Goal: Transaction & Acquisition: Purchase product/service

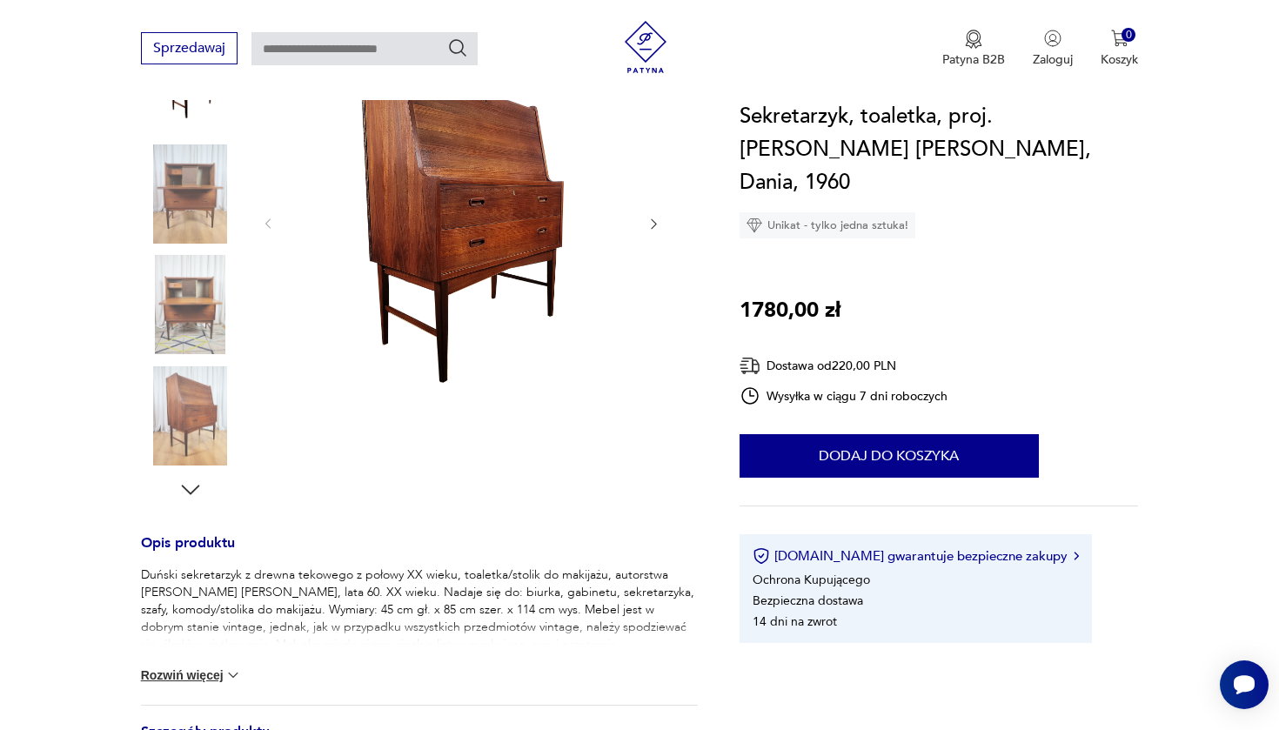
scroll to position [329, 0]
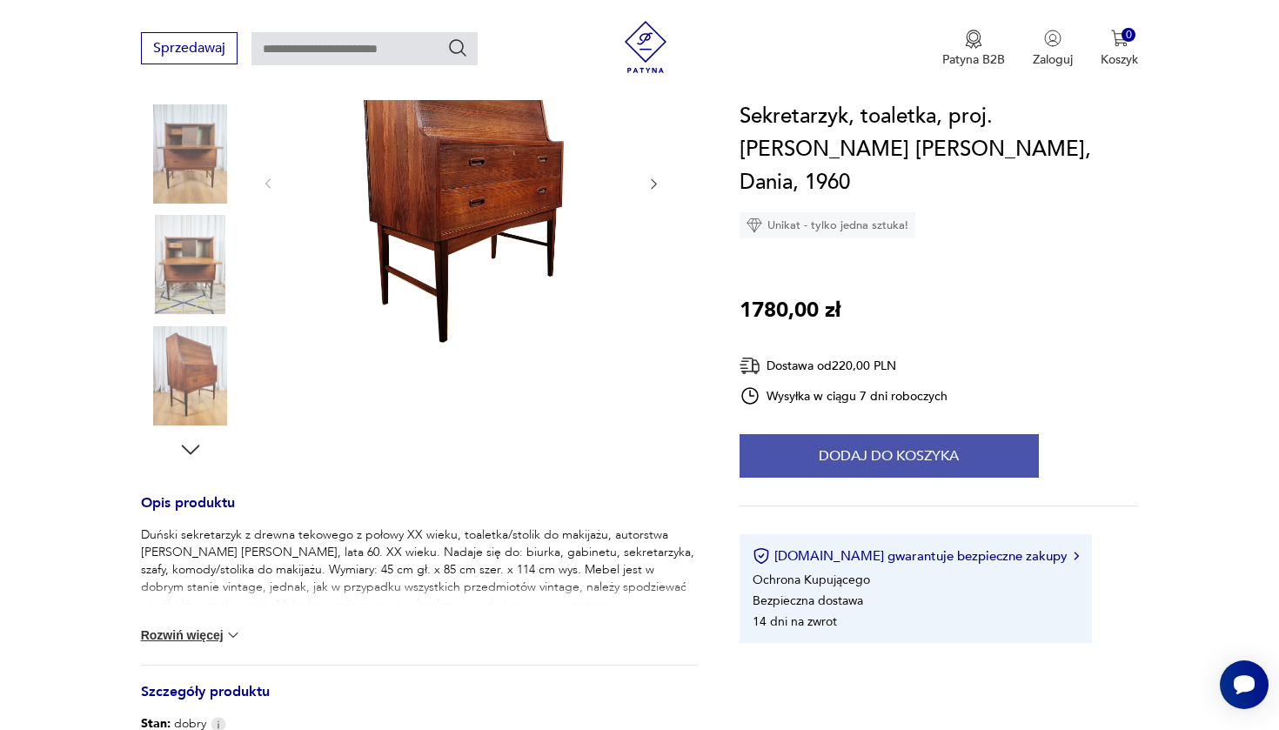
click at [834, 434] on button "Dodaj do koszyka" at bounding box center [889, 456] width 299 height 44
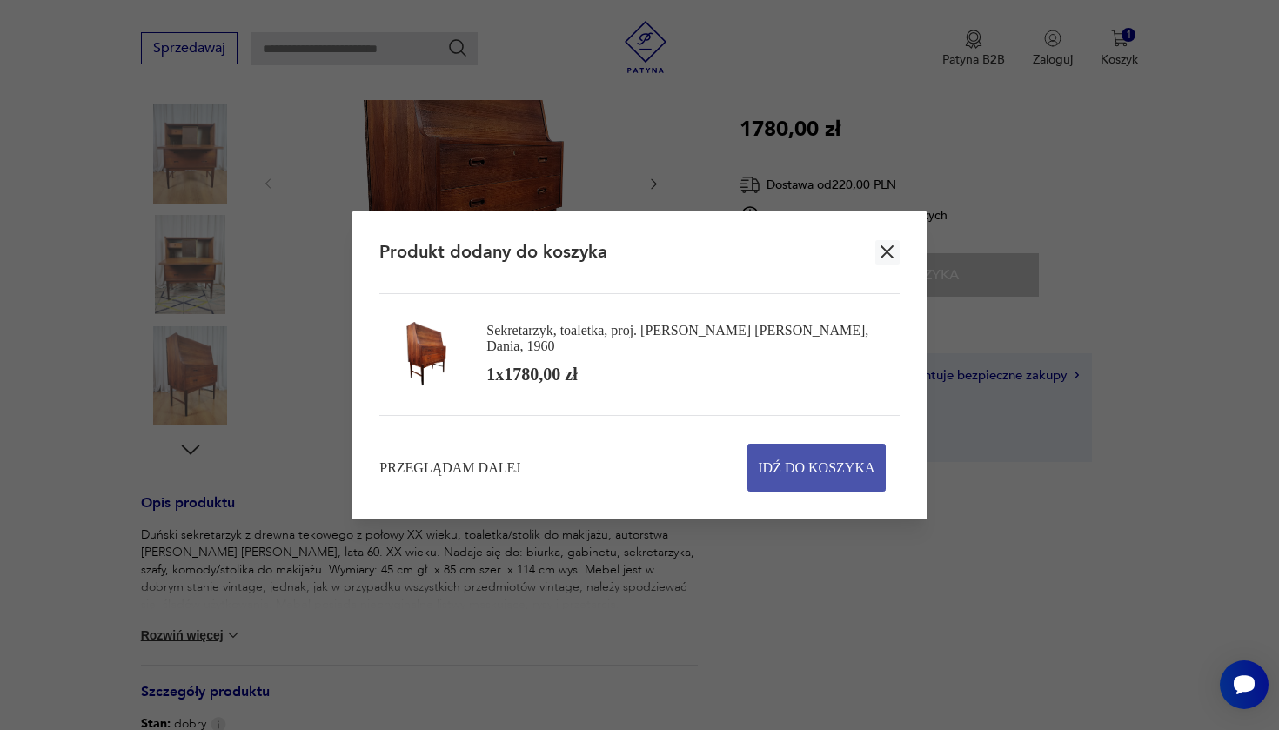
click at [809, 458] on span "Idź do koszyka" at bounding box center [816, 468] width 117 height 46
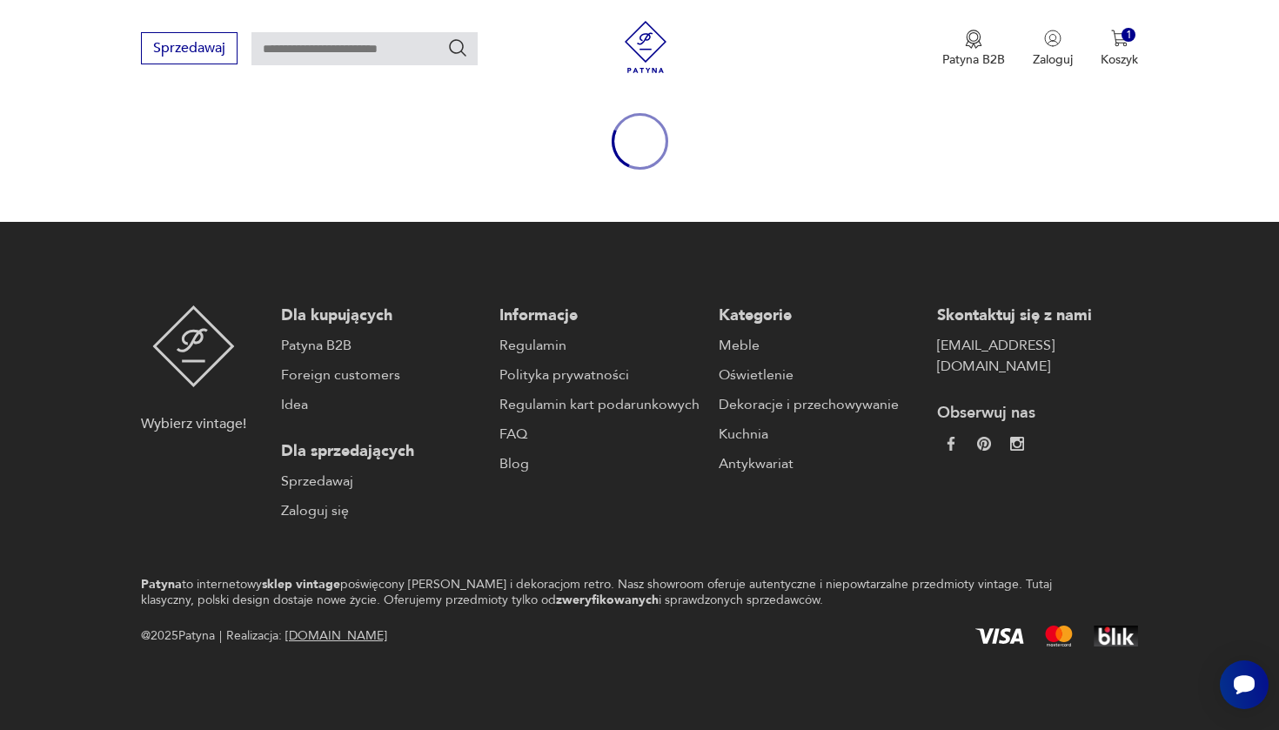
scroll to position [185, 0]
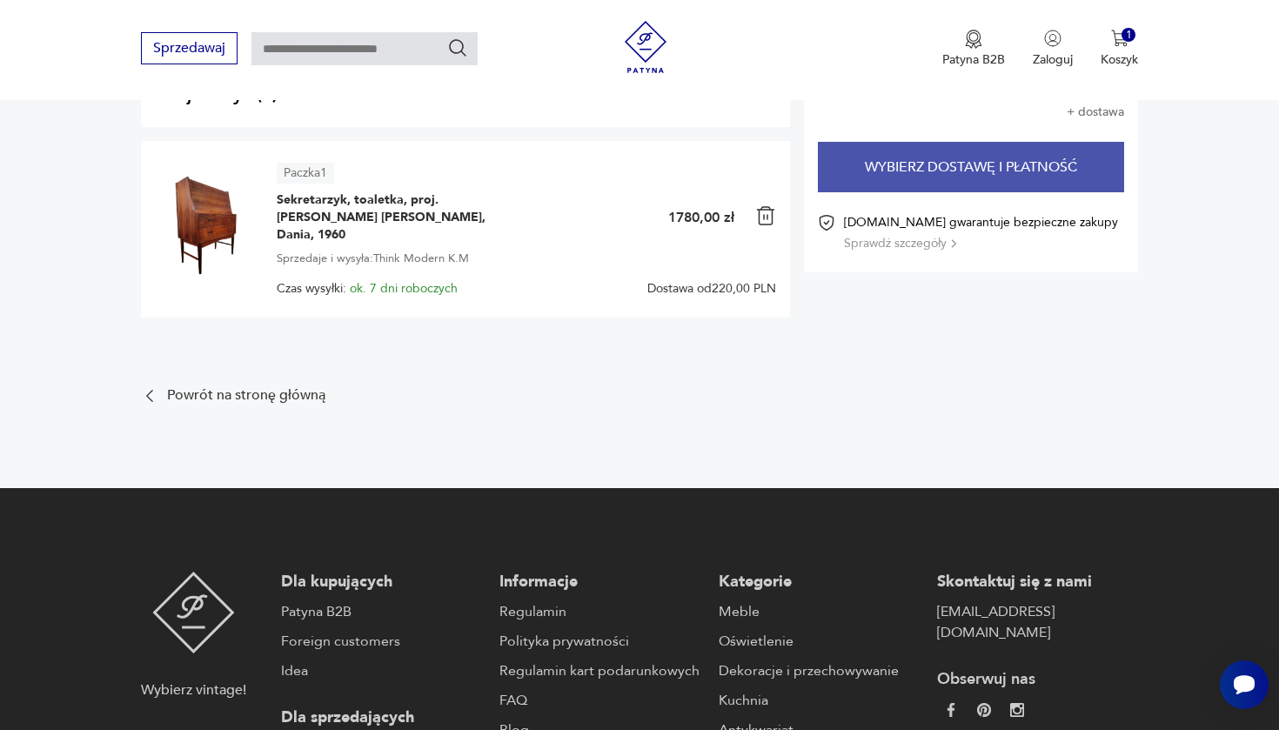
click at [959, 167] on button "Wybierz dostawę i płatność" at bounding box center [971, 167] width 306 height 50
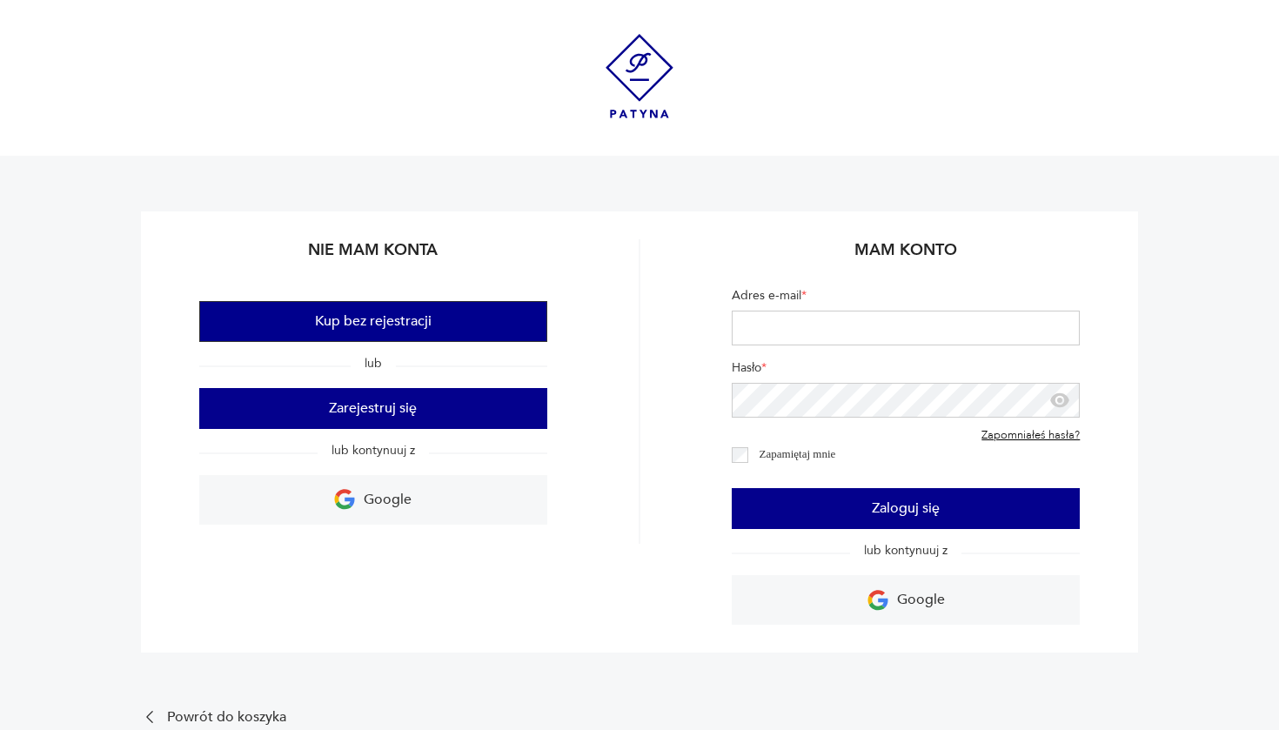
click at [462, 335] on button "Kup bez rejestracji" at bounding box center [373, 321] width 348 height 41
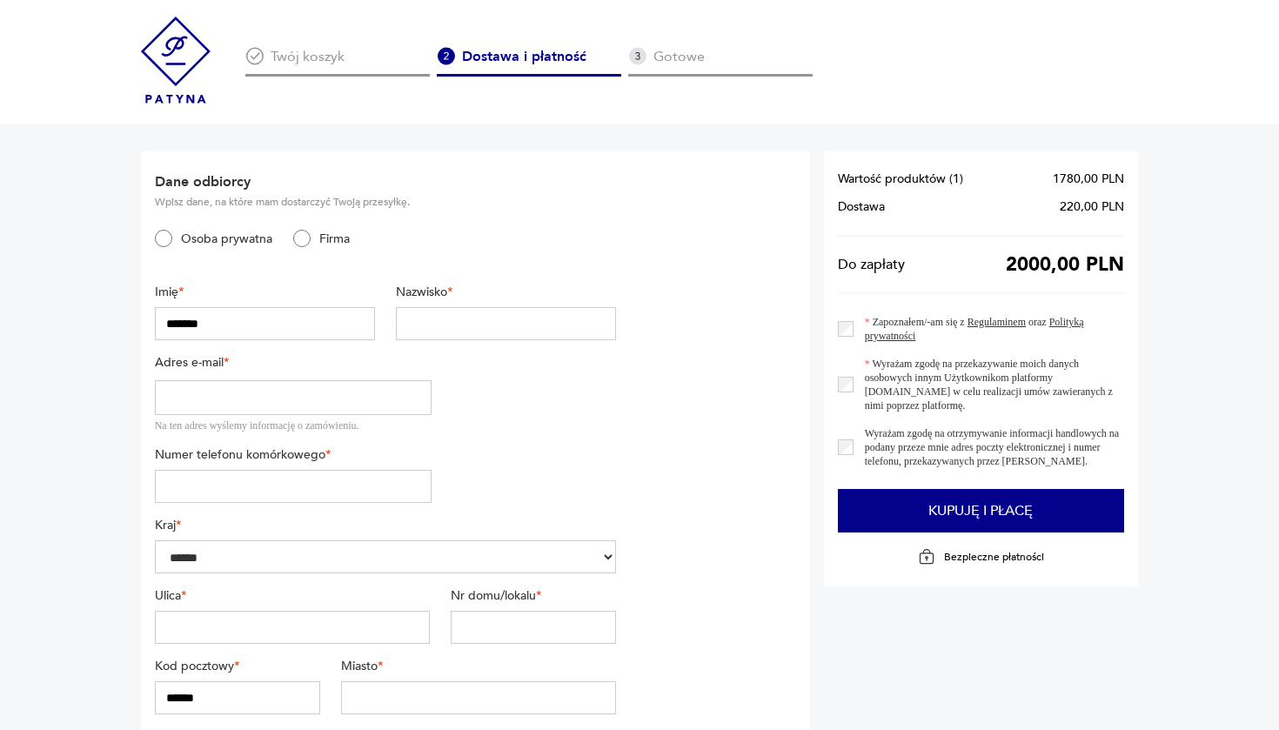
type input "*******"
type input "*****"
type input "**********"
click at [178, 46] on img at bounding box center [176, 60] width 70 height 87
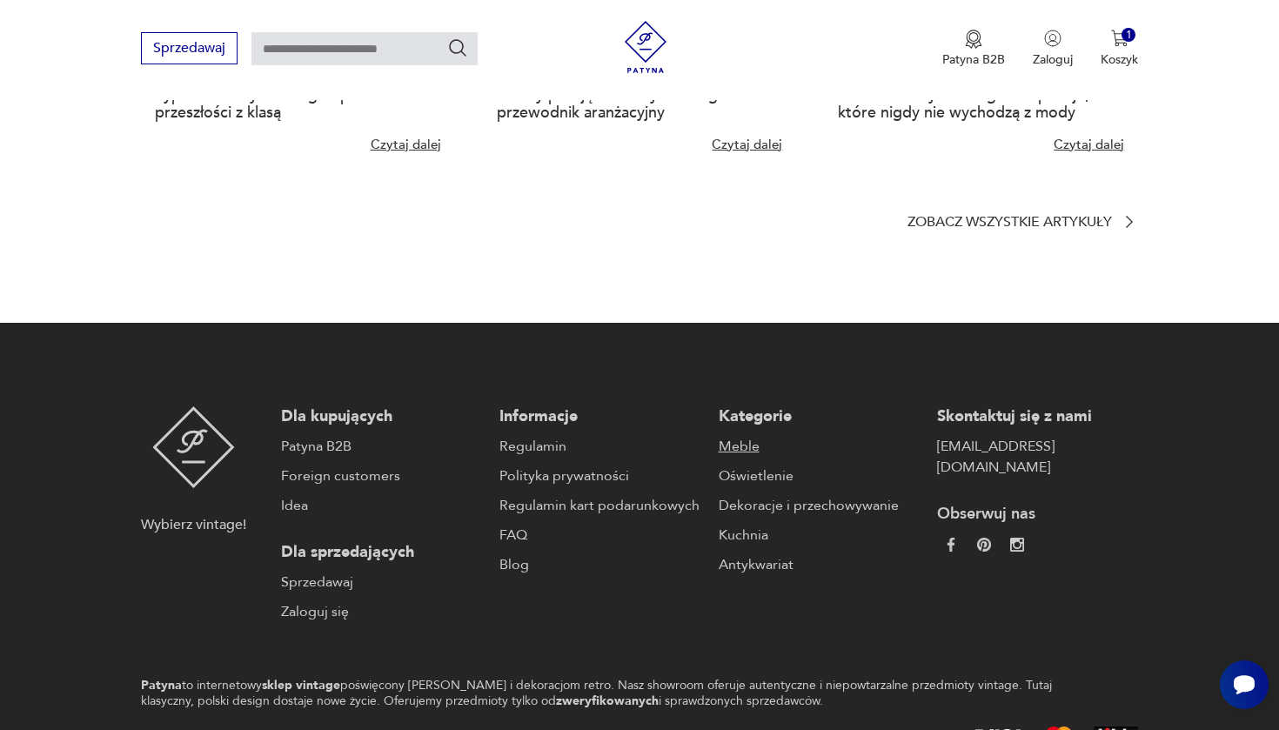
scroll to position [3974, 0]
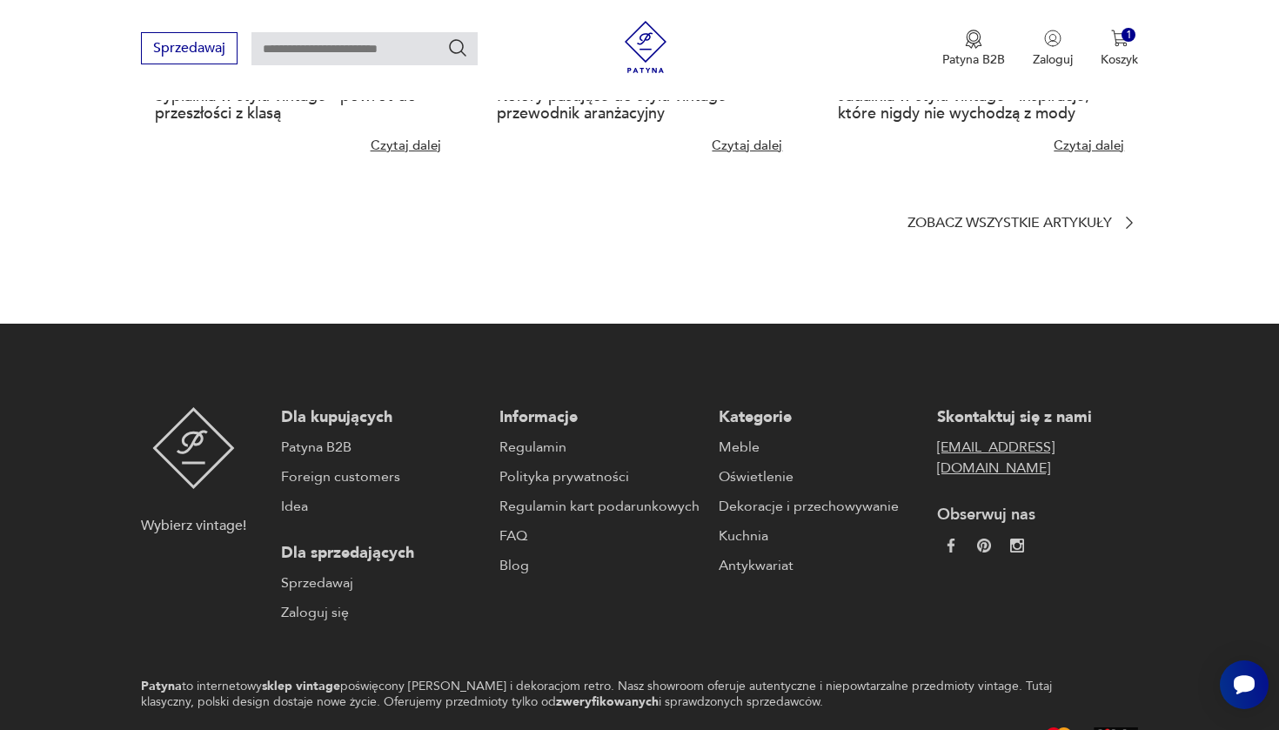
click at [980, 479] on link "[EMAIL_ADDRESS][DOMAIN_NAME]" at bounding box center [1037, 458] width 201 height 42
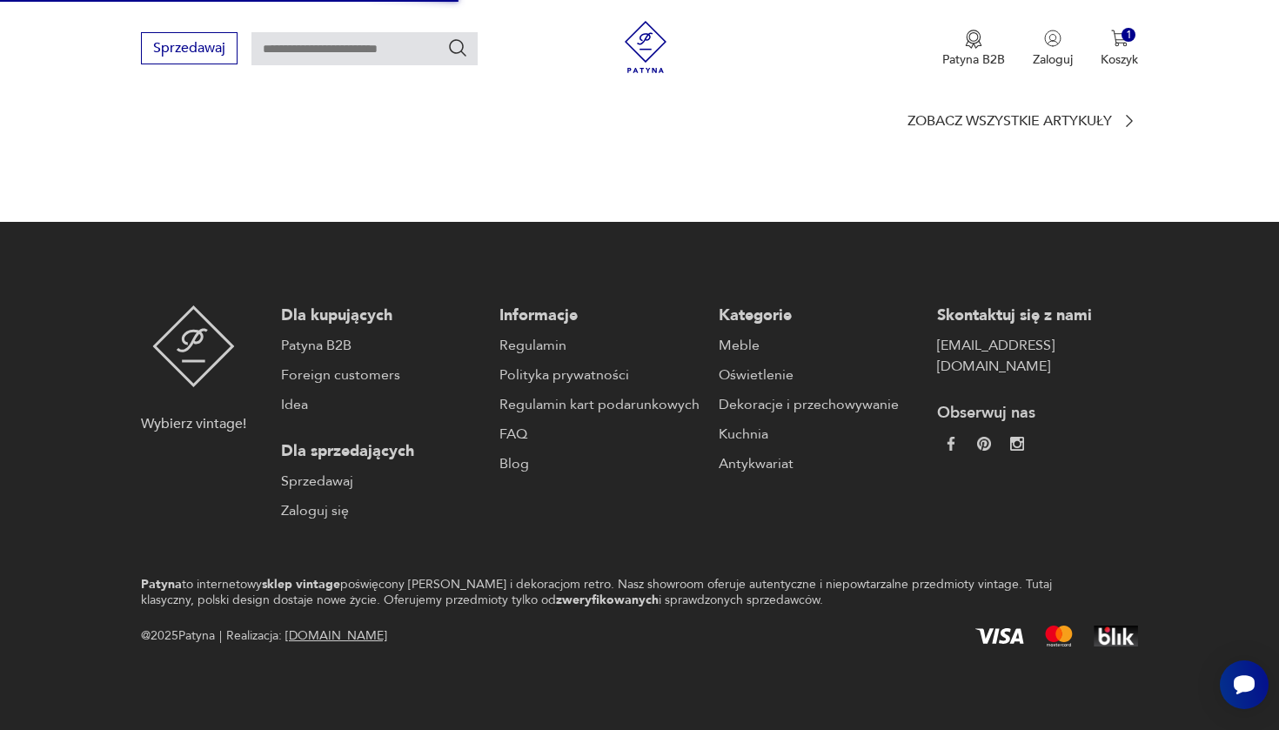
scroll to position [4130, 0]
drag, startPoint x: 1057, startPoint y: 362, endPoint x: 929, endPoint y: 348, distance: 128.7
click at [937, 348] on div "Skontaktuj się z nami [EMAIL_ADDRESS][DOMAIN_NAME] Obserwuj nas" at bounding box center [1037, 413] width 201 height 216
copy link "[EMAIL_ADDRESS][DOMAIN_NAME]"
click at [1142, 50] on div "Sprzedawaj Patyna B2B Zaloguj 1 Koszyk Twój koszyk ( 1 ) Sekretarzyk, toaletka,…" at bounding box center [639, 50] width 1279 height 100
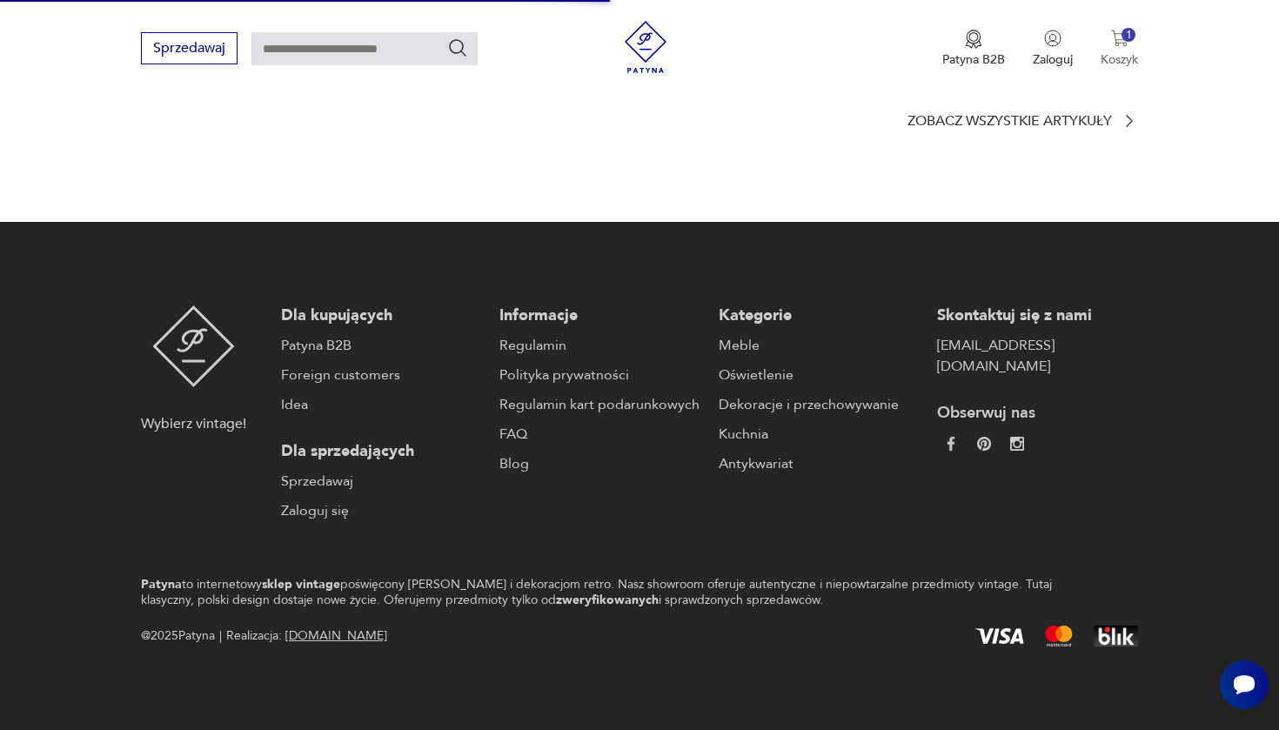
click at [1121, 50] on button "1 Koszyk" at bounding box center [1119, 49] width 37 height 38
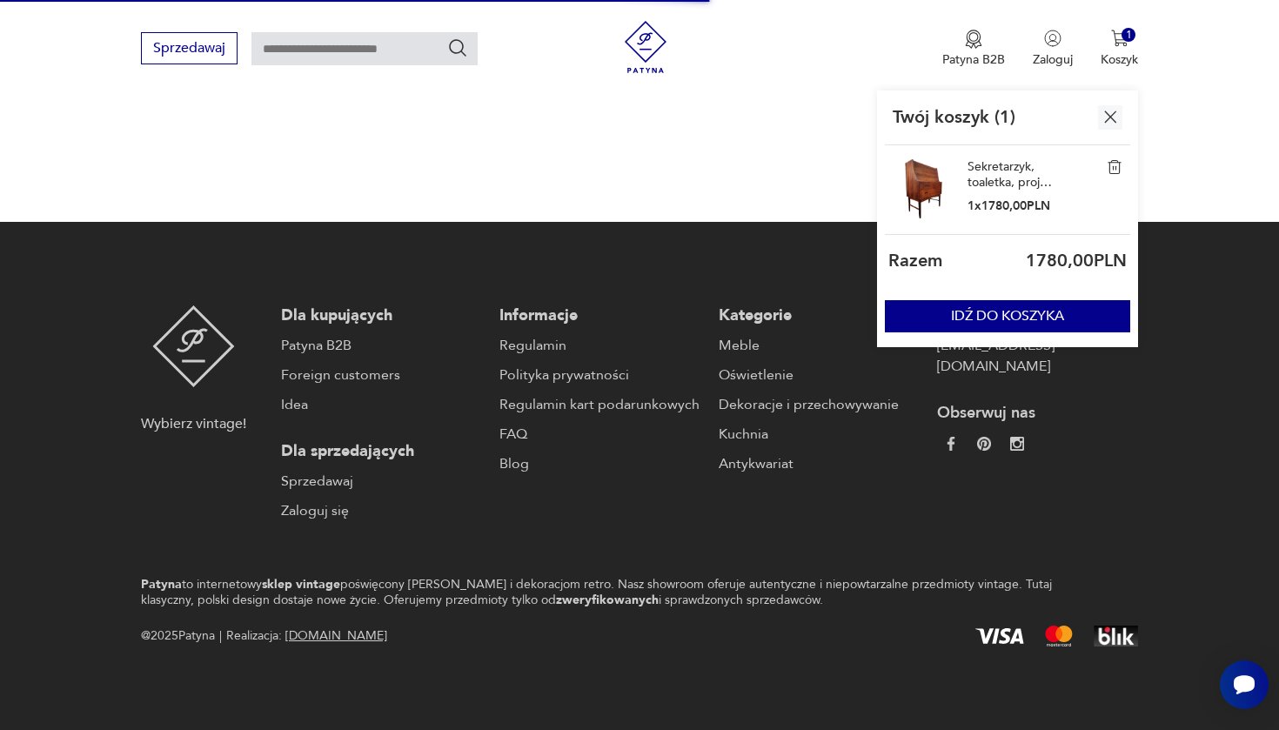
click at [963, 181] on div "Sekretarzyk, toaletka, proj. [PERSON_NAME] [PERSON_NAME], Dania, 1960 1 x 1780,…" at bounding box center [1007, 190] width 245 height 90
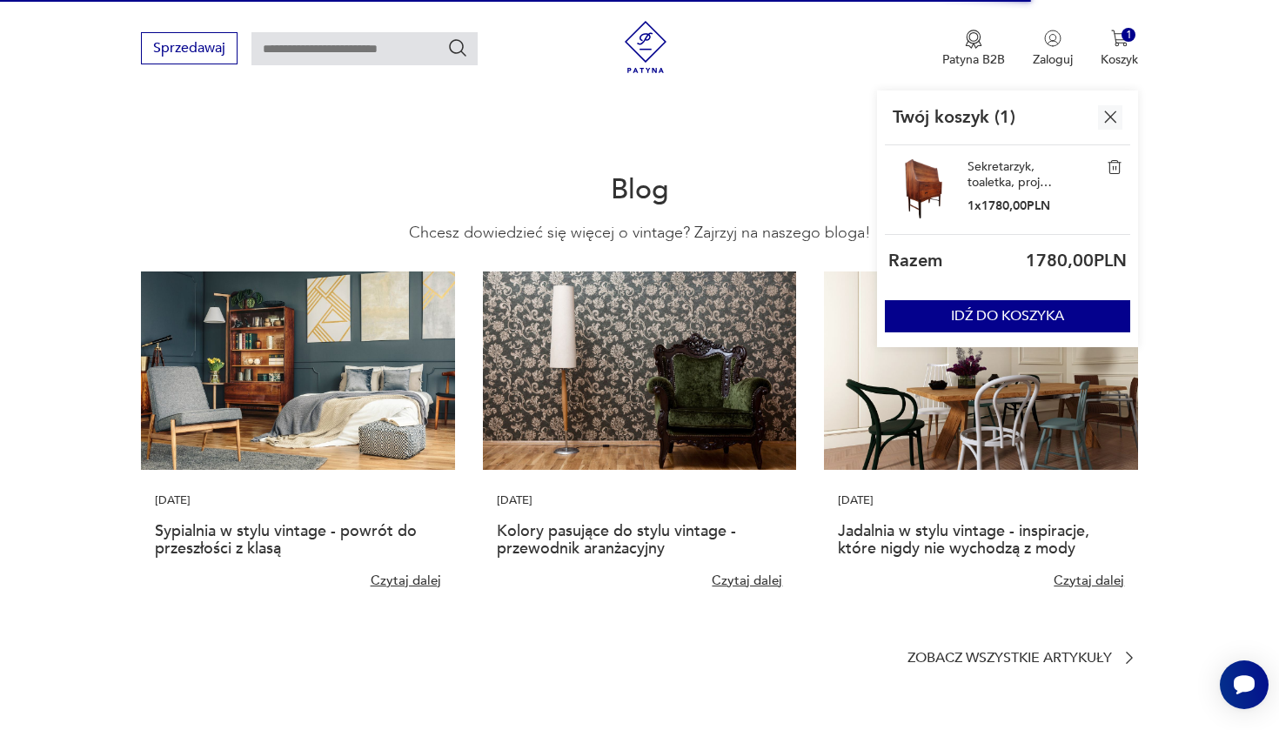
scroll to position [3445, 0]
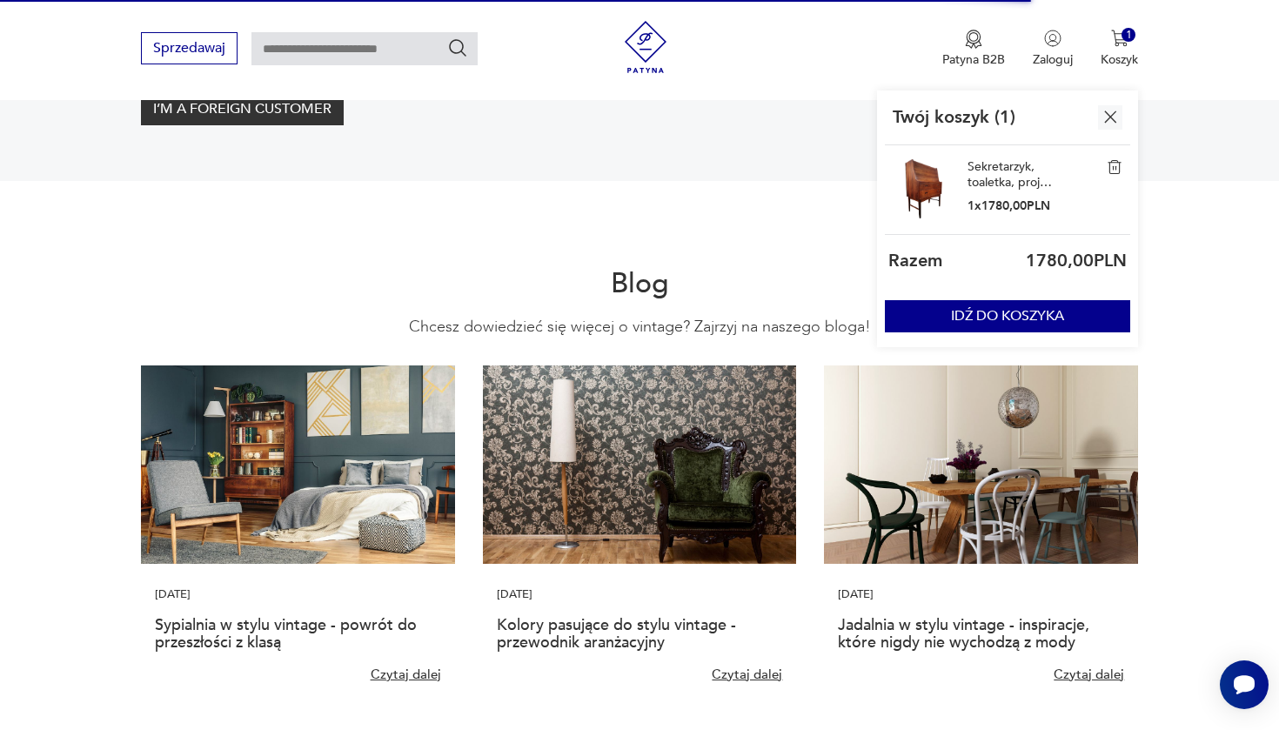
click at [969, 189] on link "Sekretarzyk, toaletka, proj. [PERSON_NAME] [PERSON_NAME], Dania, 1960" at bounding box center [1011, 174] width 87 height 31
